Goal: Task Accomplishment & Management: Use online tool/utility

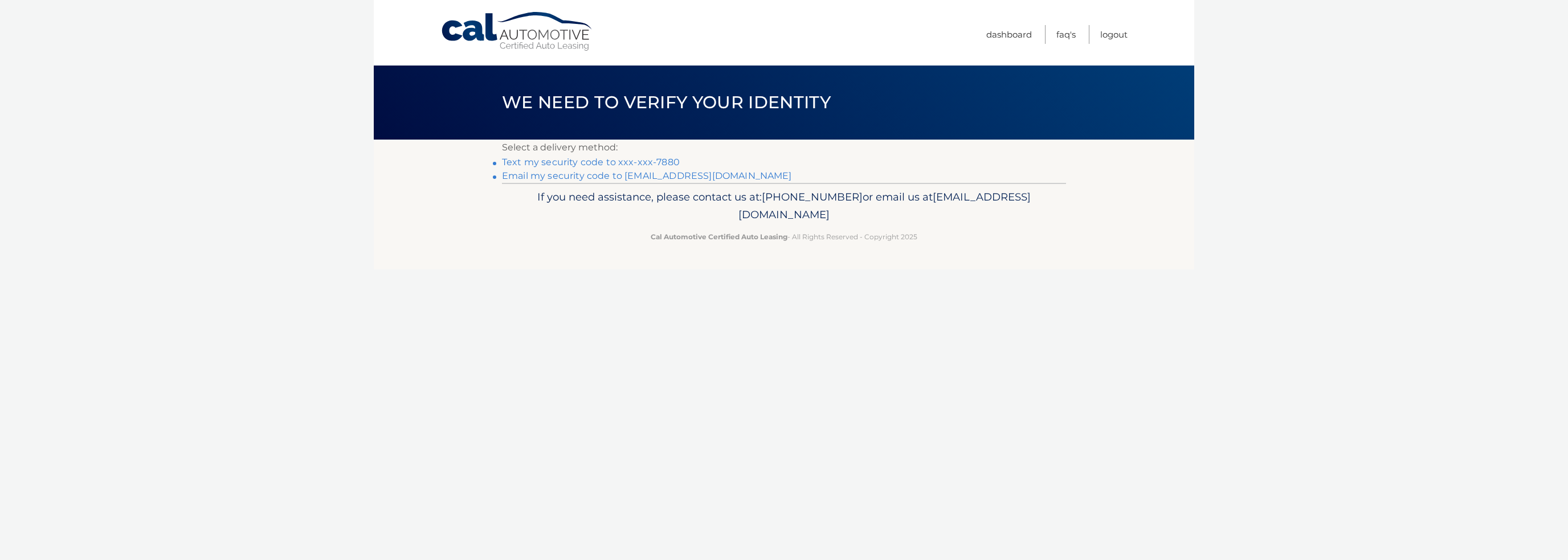
click at [570, 159] on link "Text my security code to xxx-xxx-7880" at bounding box center [591, 162] width 178 height 11
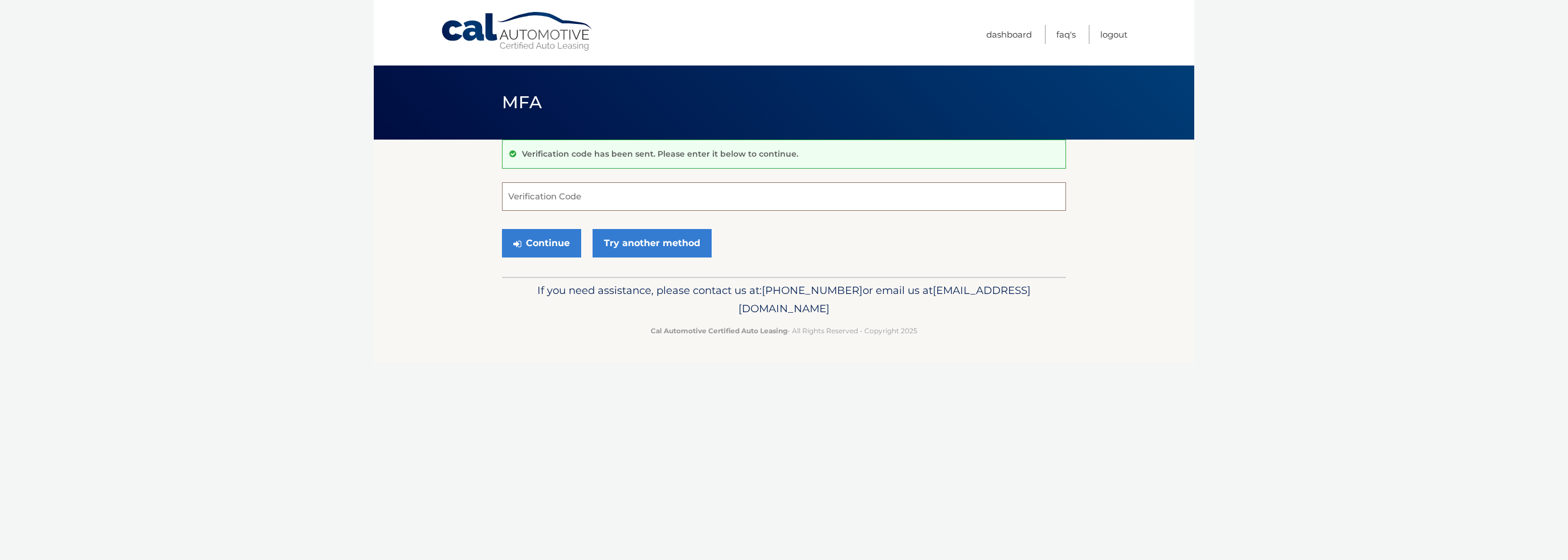
click at [600, 192] on input "Verification Code" at bounding box center [784, 196] width 564 height 29
type input "702228"
click at [557, 246] on button "Continue" at bounding box center [541, 243] width 79 height 29
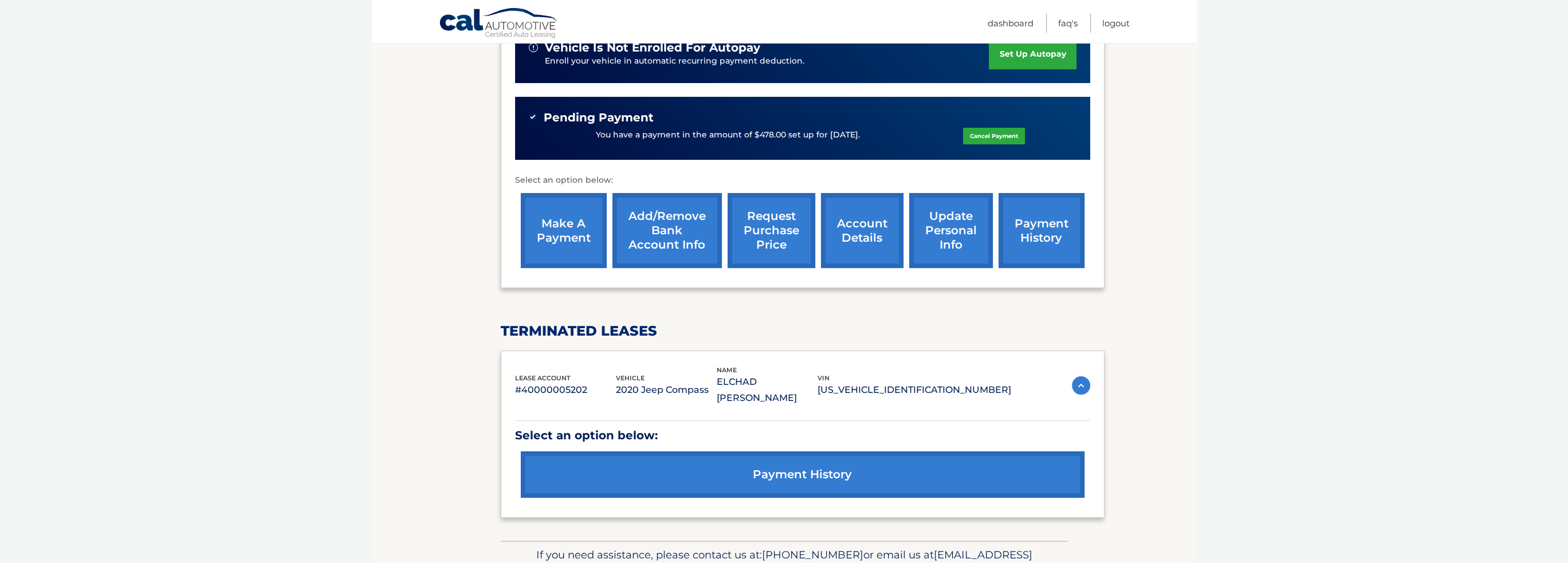
scroll to position [344, 0]
